Goal: Task Accomplishment & Management: Manage account settings

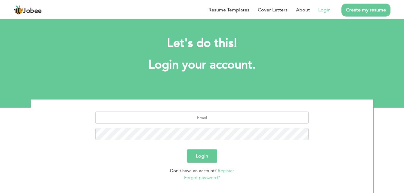
click at [325, 8] on link "Login" at bounding box center [324, 9] width 12 height 7
click at [213, 108] on section "Login Don't have an account? Register Forgot password?" at bounding box center [201, 144] width 333 height 91
click at [210, 110] on section "Login Don't have an account? Register Forgot password?" at bounding box center [201, 144] width 333 height 91
click at [202, 116] on input "text" at bounding box center [201, 118] width 213 height 12
type input "syeda7467@gmail.com"
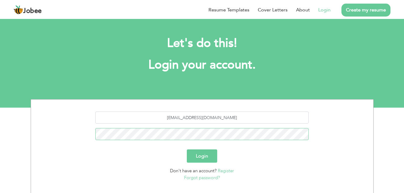
click at [187, 149] on button "Login" at bounding box center [202, 155] width 30 height 13
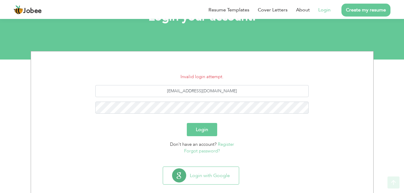
scroll to position [49, 0]
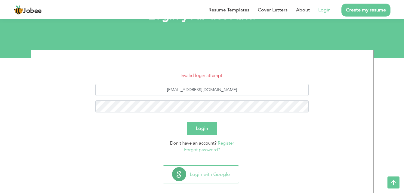
click at [206, 152] on link "Forgot password?" at bounding box center [202, 150] width 36 height 6
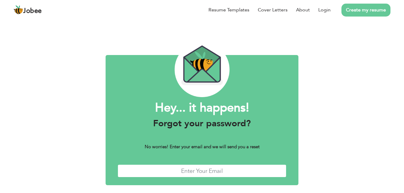
click at [189, 171] on input "text" at bounding box center [202, 170] width 169 height 13
type input "[EMAIL_ADDRESS][DOMAIN_NAME]"
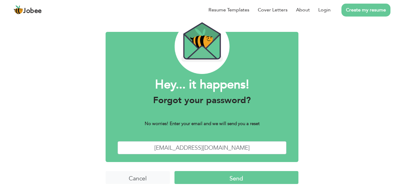
click at [233, 181] on input "Send" at bounding box center [236, 177] width 124 height 13
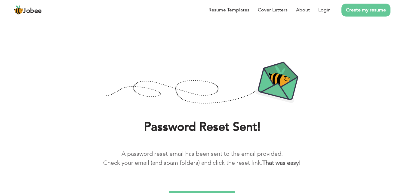
scroll to position [11, 0]
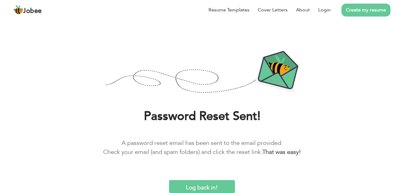
click at [210, 188] on input "Log back in!" at bounding box center [202, 186] width 66 height 13
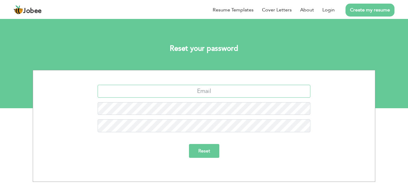
click at [222, 90] on input "text" at bounding box center [204, 91] width 213 height 13
type input "syeda7467@gmail.com"
click at [199, 149] on input "Reset" at bounding box center [204, 151] width 30 height 14
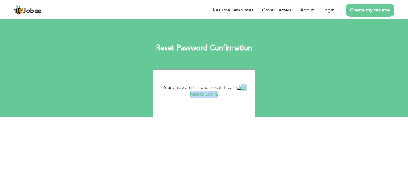
drag, startPoint x: 242, startPoint y: 93, endPoint x: 242, endPoint y: 88, distance: 4.8
click at [242, 88] on p "Your password has been reset. Please click here to Login." at bounding box center [204, 91] width 93 height 14
click at [242, 88] on link "click here to Login." at bounding box center [218, 90] width 56 height 13
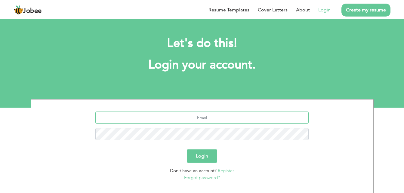
click at [201, 113] on input "text" at bounding box center [201, 118] width 213 height 12
type input "[EMAIL_ADDRESS][DOMAIN_NAME]"
click at [194, 155] on button "Login" at bounding box center [202, 155] width 30 height 13
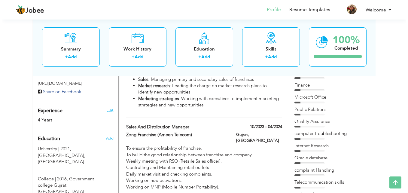
scroll to position [148, 0]
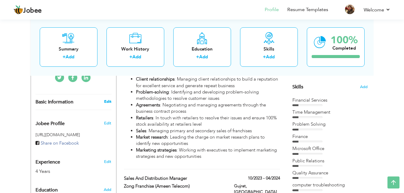
click at [110, 101] on link "Edit" at bounding box center [107, 101] width 7 height 5
type input "[PERSON_NAME]"
type input "03144531615"
select select "number:166"
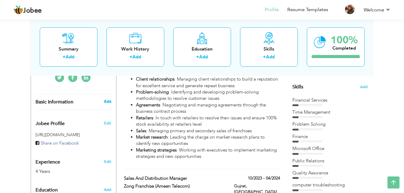
type input "Gujrat"
select select "number:6"
type input "Zong"
type input "Business Development Officer"
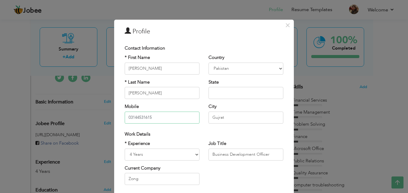
click at [160, 118] on input "03144531615" at bounding box center [162, 118] width 75 height 12
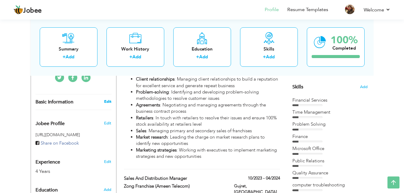
click at [109, 101] on link "Edit" at bounding box center [107, 101] width 7 height 5
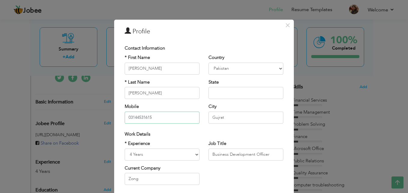
click at [158, 118] on input "03144531615" at bounding box center [162, 118] width 75 height 12
type input "03113666505"
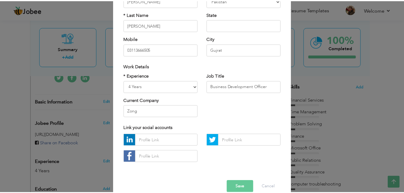
scroll to position [78, 0]
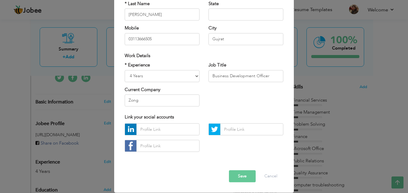
click at [240, 176] on button "Save" at bounding box center [242, 176] width 27 height 12
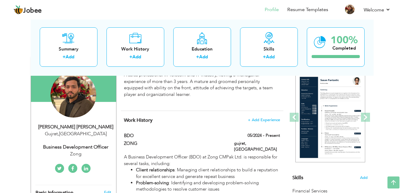
scroll to position [0, 0]
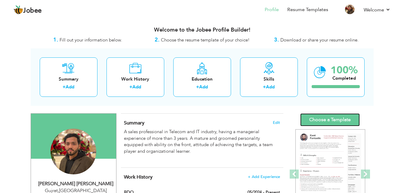
click at [324, 120] on link "Choose a Template" at bounding box center [330, 119] width 60 height 13
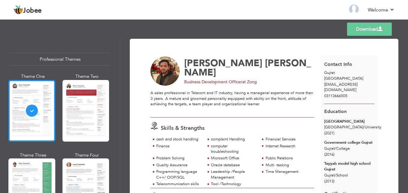
click at [44, 102] on div at bounding box center [31, 111] width 47 height 62
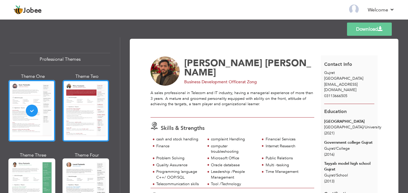
click at [85, 103] on div at bounding box center [86, 111] width 47 height 62
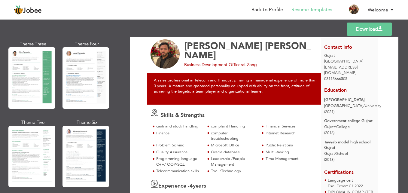
scroll to position [114, 0]
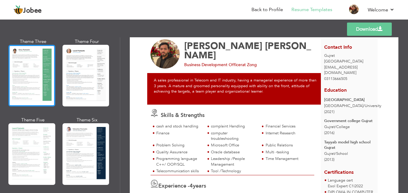
click at [27, 62] on div at bounding box center [31, 76] width 47 height 62
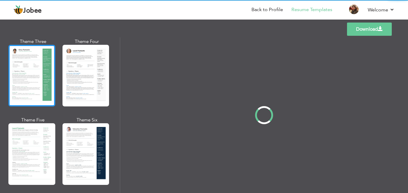
scroll to position [0, 0]
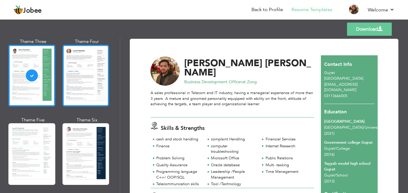
click at [67, 66] on div at bounding box center [86, 76] width 47 height 62
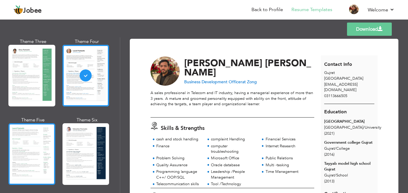
click at [31, 140] on div at bounding box center [31, 154] width 47 height 62
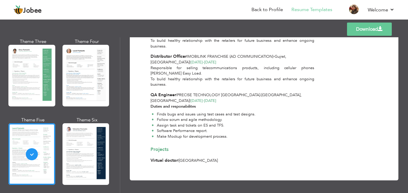
scroll to position [439, 0]
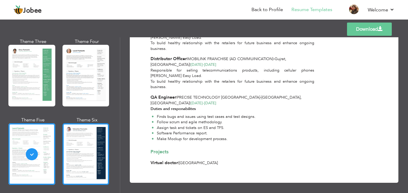
click at [81, 150] on div at bounding box center [86, 154] width 47 height 62
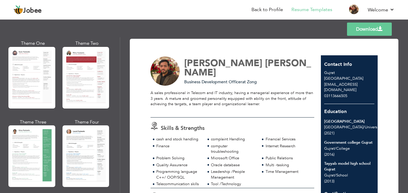
scroll to position [0, 0]
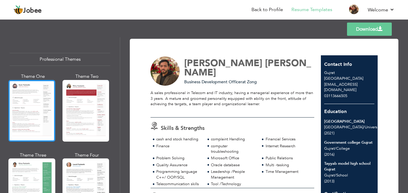
click at [41, 84] on div at bounding box center [31, 111] width 47 height 62
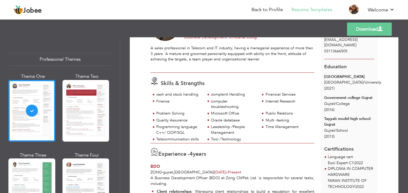
scroll to position [47, 0]
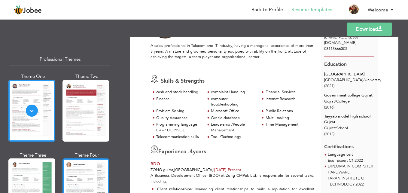
click at [86, 164] on div at bounding box center [86, 189] width 47 height 62
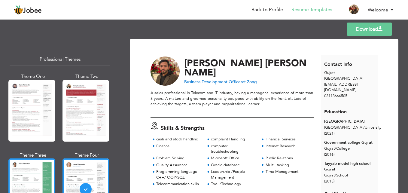
click at [41, 174] on div at bounding box center [31, 189] width 47 height 62
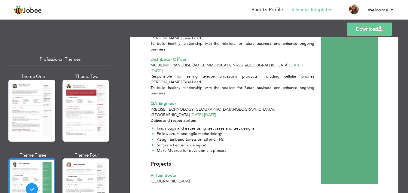
scroll to position [469, 0]
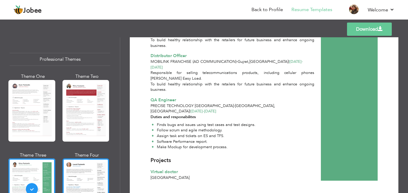
click at [89, 180] on div at bounding box center [86, 189] width 47 height 62
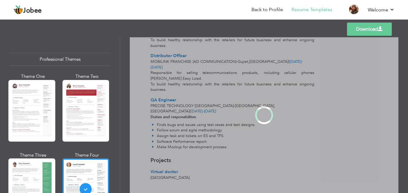
scroll to position [0, 0]
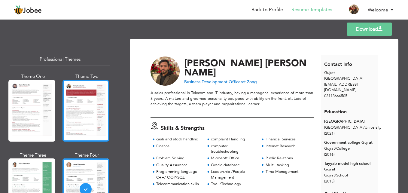
click at [82, 135] on div at bounding box center [86, 111] width 47 height 62
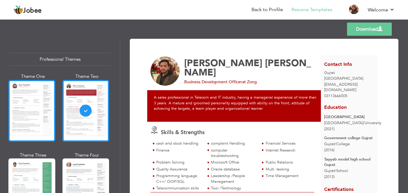
click at [39, 118] on div at bounding box center [31, 111] width 47 height 62
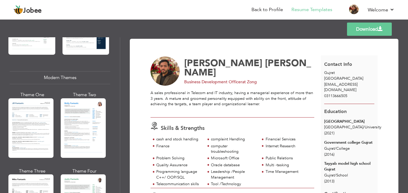
scroll to position [260, 0]
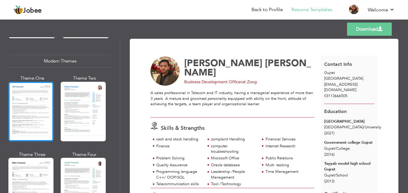
click at [38, 102] on div at bounding box center [30, 112] width 45 height 60
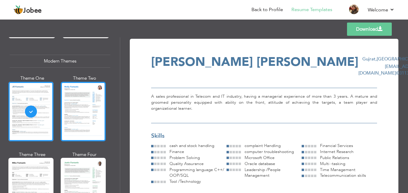
click at [88, 97] on div at bounding box center [83, 112] width 45 height 60
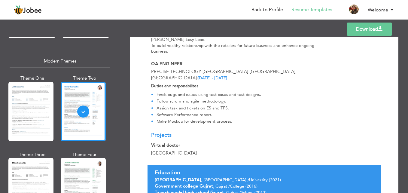
scroll to position [537, 0]
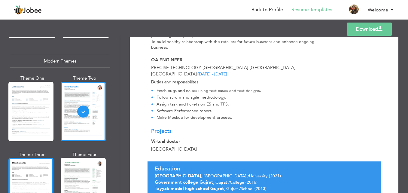
click at [35, 165] on div at bounding box center [30, 188] width 45 height 60
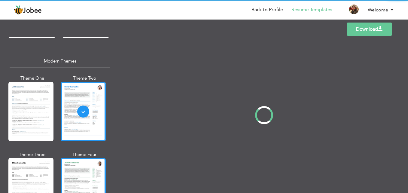
scroll to position [0, 0]
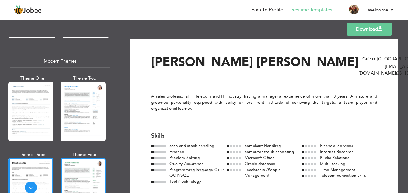
click at [93, 167] on div at bounding box center [83, 188] width 45 height 60
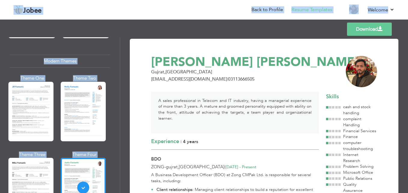
drag, startPoint x: 395, startPoint y: 73, endPoint x: 409, endPoint y: 59, distance: 20.2
click at [408, 59] on html "Jobee Back to Profile Resume Templates Resume Templates Cover Letters About My …" at bounding box center [204, 96] width 408 height 193
drag, startPoint x: 409, startPoint y: 59, endPoint x: 403, endPoint y: 64, distance: 8.1
click at [403, 64] on div "Download Syed Mohammad Ali bokhari Gujrat , Pakistan syeda7467@gmail.com | 0311…" at bounding box center [264, 115] width 288 height 156
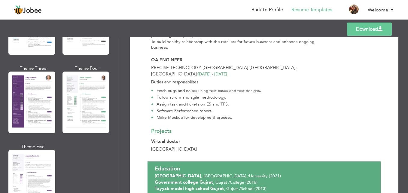
scroll to position [511, 0]
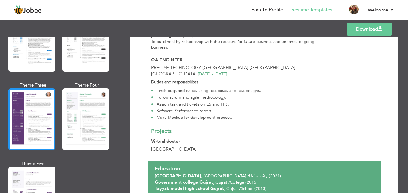
click at [34, 107] on div at bounding box center [31, 119] width 47 height 62
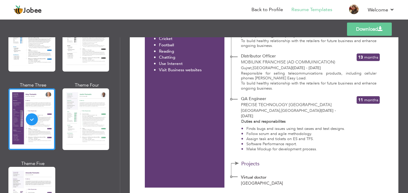
scroll to position [429, 0]
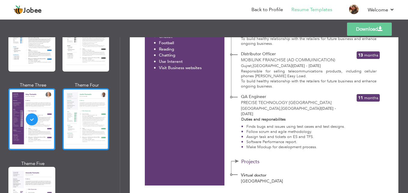
click at [78, 118] on div at bounding box center [86, 119] width 47 height 62
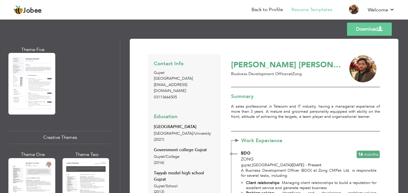
scroll to position [651, 0]
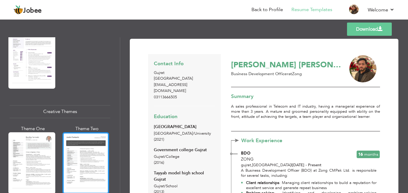
click at [90, 149] on div at bounding box center [86, 163] width 47 height 62
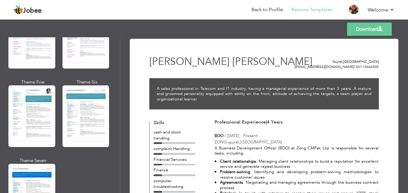
scroll to position [878, 0]
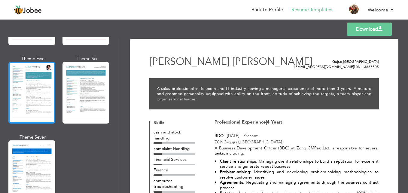
click at [27, 85] on div at bounding box center [31, 93] width 47 height 62
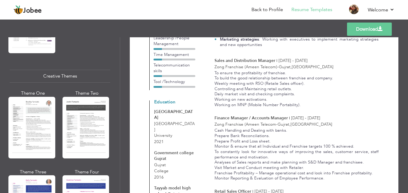
scroll to position [0, 0]
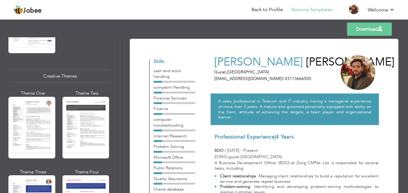
click at [371, 26] on link "Download" at bounding box center [369, 29] width 45 height 13
